Goal: Information Seeking & Learning: Understand process/instructions

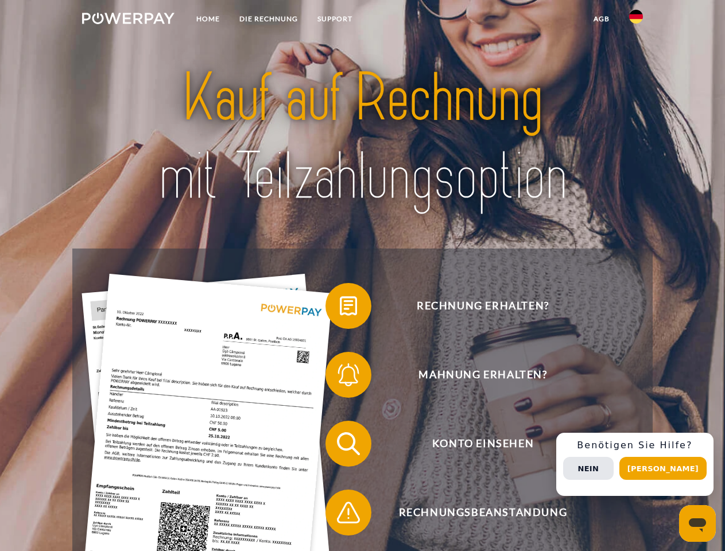
click at [128, 20] on img at bounding box center [128, 18] width 92 height 11
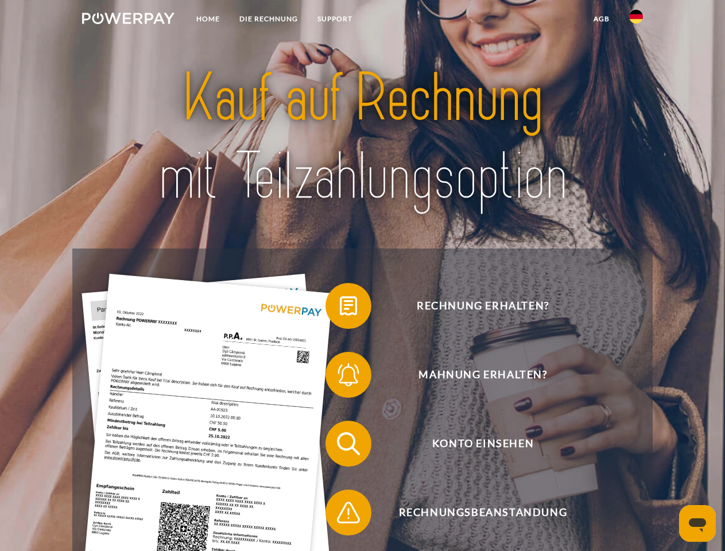
click at [636, 20] on img at bounding box center [636, 17] width 14 height 14
click at [601, 19] on link "agb" at bounding box center [601, 19] width 36 height 21
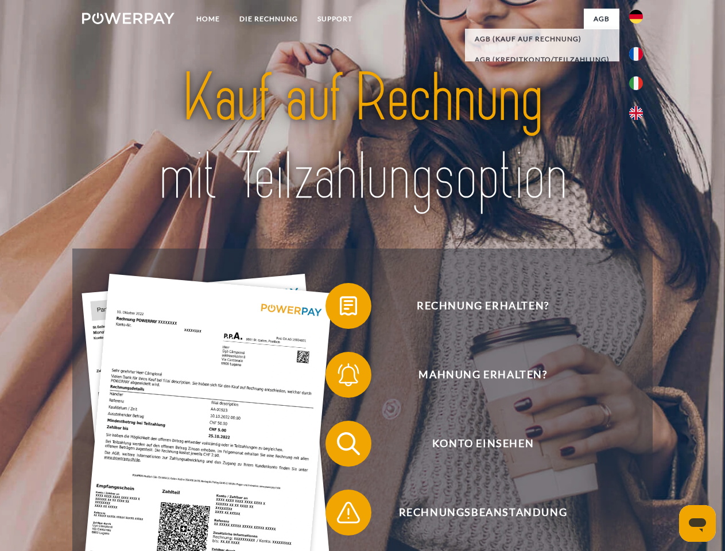
click at [340, 308] on span at bounding box center [330, 305] width 57 height 57
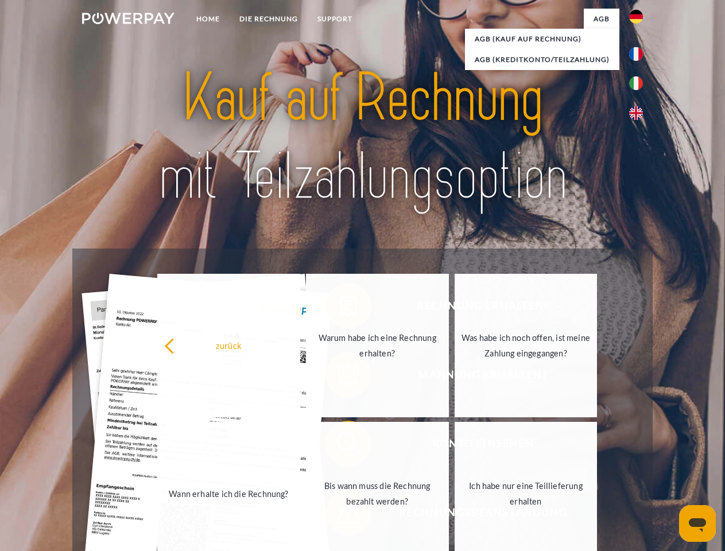
click at [340, 377] on div "Rechnung erhalten? Mahnung erhalten? Konto einsehen" at bounding box center [361, 477] width 579 height 459
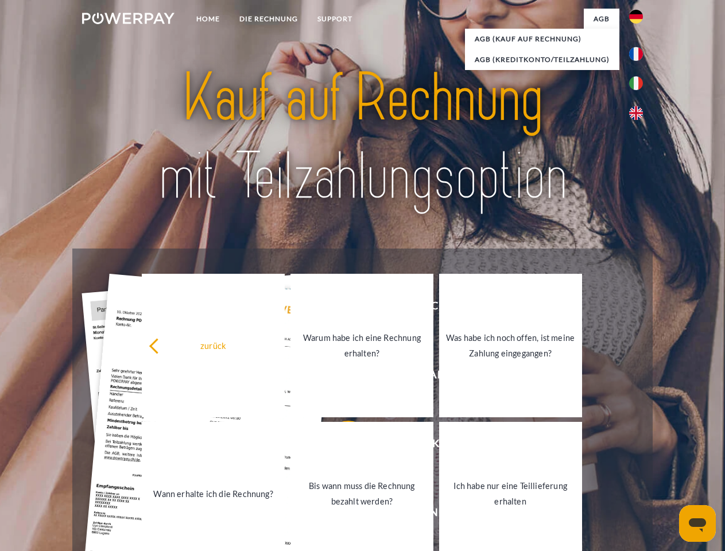
click at [340, 446] on link "Bis wann muss die Rechnung bezahlt werden?" at bounding box center [361, 493] width 143 height 143
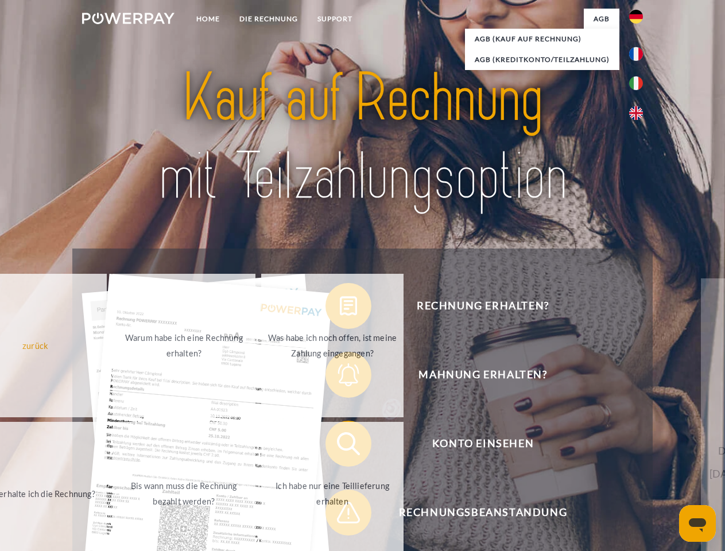
click at [340, 515] on span at bounding box center [330, 512] width 57 height 57
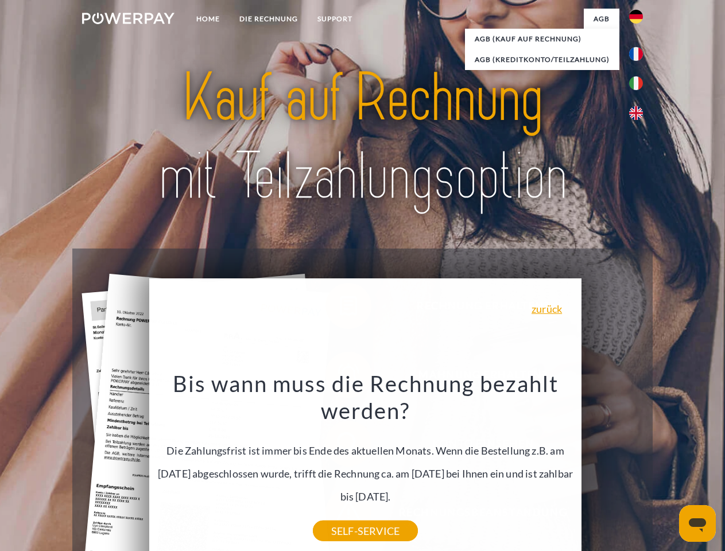
click at [638, 464] on div "Rechnung erhalten? Mahnung erhalten? Konto einsehen" at bounding box center [361, 477] width 579 height 459
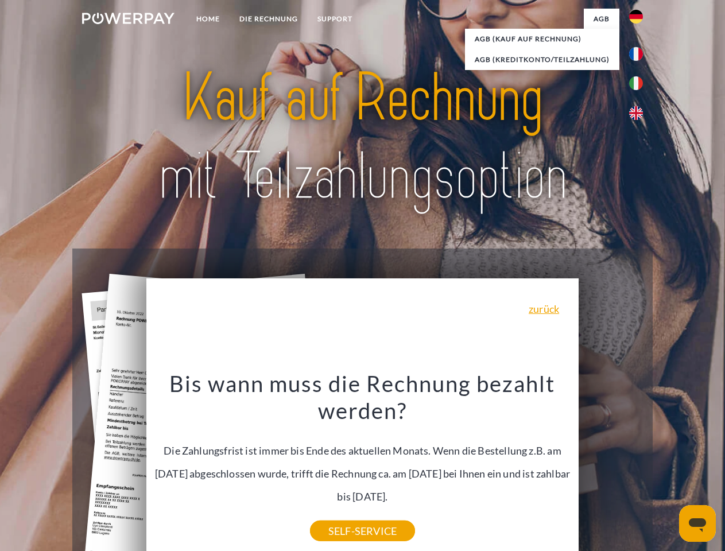
click at [610, 466] on span "Konto einsehen" at bounding box center [482, 443] width 281 height 46
click at [667, 468] on header "Home DIE RECHNUNG SUPPORT" at bounding box center [362, 396] width 725 height 792
